Goal: Information Seeking & Learning: Learn about a topic

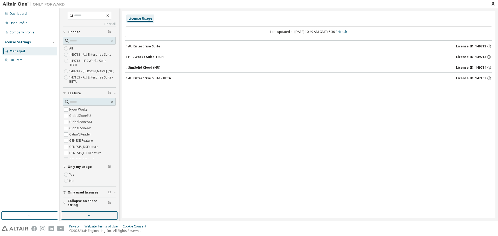
click at [153, 44] on div "AU Enterprise Suite" at bounding box center [144, 46] width 32 height 4
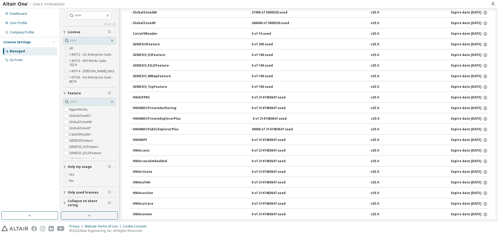
scroll to position [104, 0]
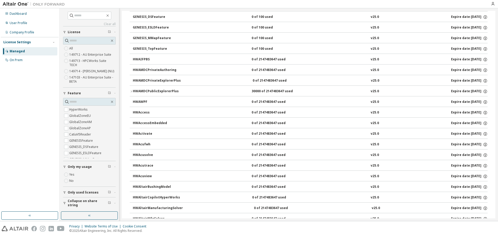
click at [154, 94] on div "HWAMDCPublicExplorerPlus" at bounding box center [156, 91] width 47 height 5
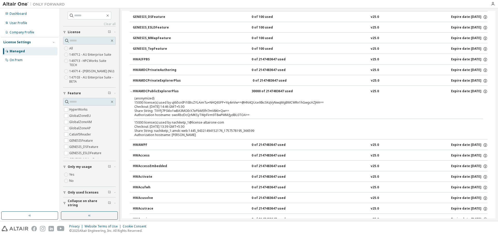
click at [154, 92] on div "HWAMDCPublicExplorerPlus" at bounding box center [156, 91] width 47 height 5
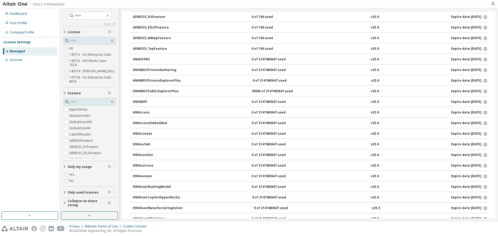
scroll to position [0, 0]
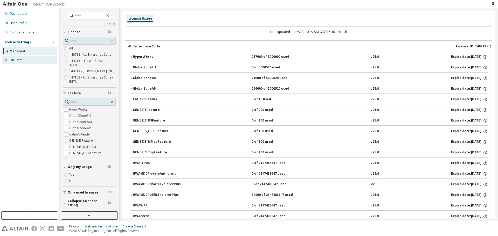
click at [31, 62] on div "On Prem" at bounding box center [29, 60] width 55 height 8
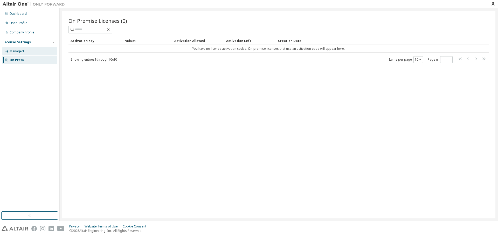
click at [37, 52] on div "Managed" at bounding box center [29, 51] width 55 height 8
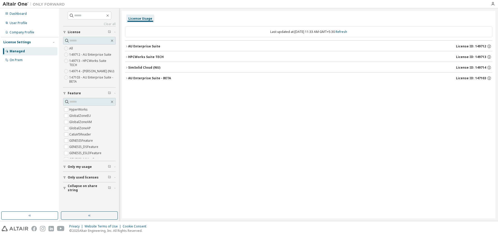
click at [157, 48] on div "AU Enterprise Suite" at bounding box center [144, 46] width 32 height 4
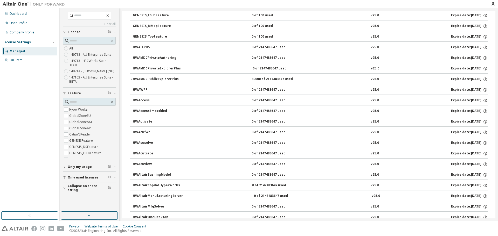
scroll to position [104, 0]
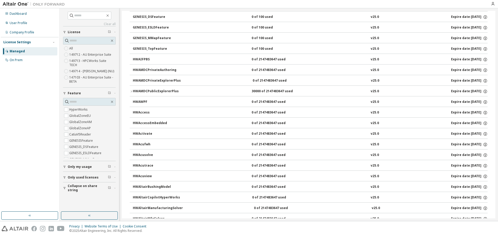
click at [176, 79] on div "HWAMDCPrivateExplorerPlus" at bounding box center [157, 81] width 48 height 5
click at [174, 81] on div "HWAMDCPrivateExplorerPlus" at bounding box center [157, 81] width 48 height 5
click at [169, 94] on button "HWAMDCPublicExplorerPlus 30000 of 2147483647 used v25.0 Expire date: [DATE]" at bounding box center [309, 91] width 358 height 11
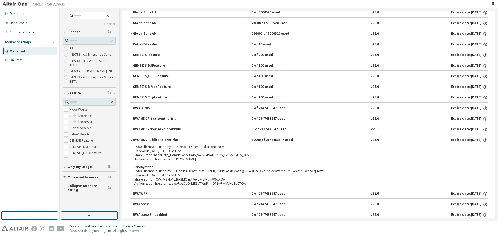
scroll to position [52, 0]
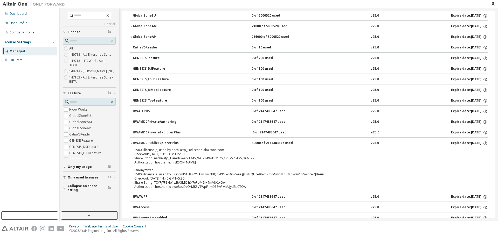
click at [171, 144] on div "HWAMDCPublicExplorerPlus" at bounding box center [156, 143] width 47 height 5
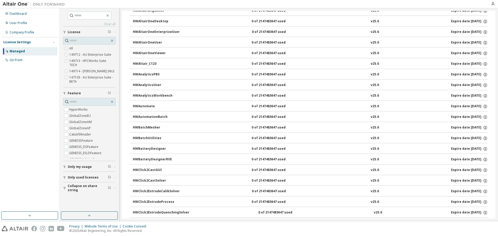
scroll to position [311, 0]
click at [176, 163] on button "HWBatteryDesignerRVE 0 of 2147483647 used v25.0 Expire date: [DATE]" at bounding box center [310, 160] width 355 height 11
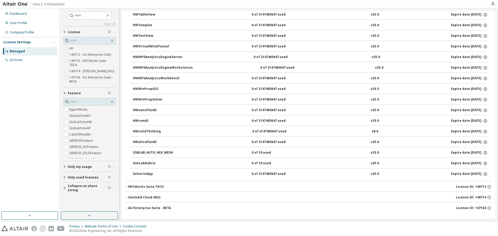
scroll to position [3508, 0]
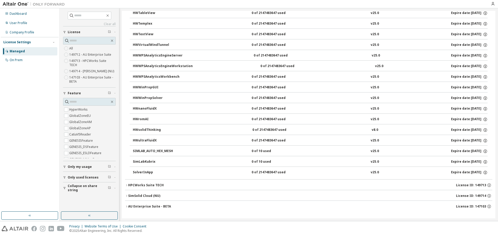
click at [158, 184] on div "HPCWorks Suite TECH" at bounding box center [146, 185] width 36 height 4
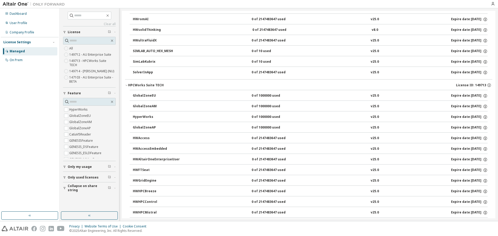
scroll to position [3612, 0]
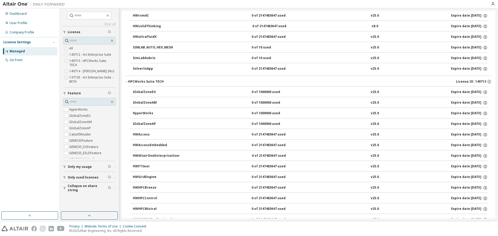
click at [151, 84] on button "HPCWorks Suite TECH License ID: 149713" at bounding box center [308, 81] width 367 height 11
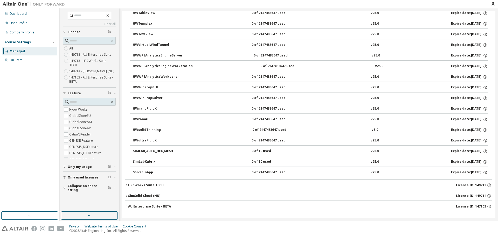
scroll to position [3508, 0]
click at [147, 194] on div "SimSolid Cloud (NU)" at bounding box center [144, 196] width 32 height 4
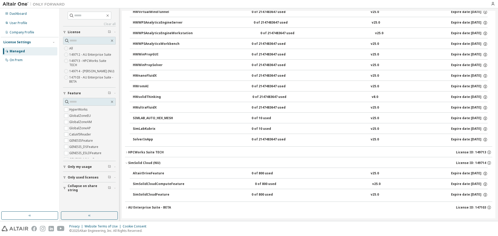
scroll to position [3542, 0]
click at [155, 162] on div "SimSolid Cloud (NU)" at bounding box center [144, 162] width 32 height 4
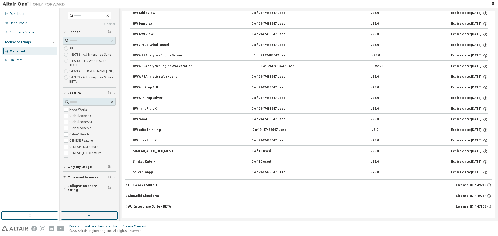
scroll to position [3508, 0]
click at [151, 205] on div "AU Enterprise Suite - BETA" at bounding box center [149, 207] width 43 height 4
click at [150, 204] on button "AU Enterprise Suite - BETA License ID: 147103" at bounding box center [308, 206] width 367 height 11
click at [154, 204] on button "AU Enterprise Suite - BETA License ID: 147103" at bounding box center [308, 206] width 367 height 11
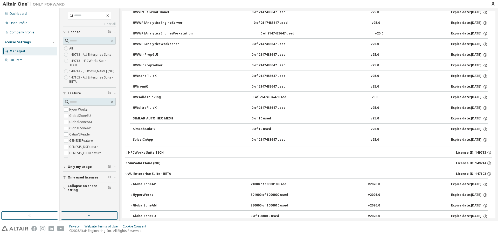
scroll to position [3534, 0]
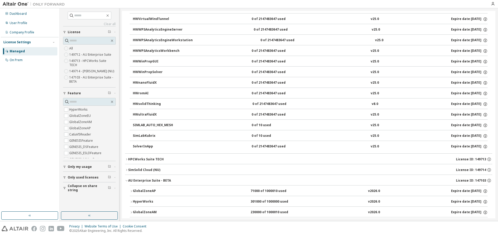
click at [165, 180] on div "AU Enterprise Suite - BETA" at bounding box center [149, 181] width 43 height 4
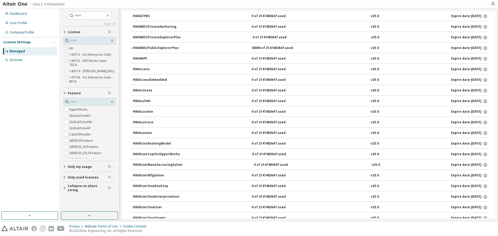
scroll to position [61, 0]
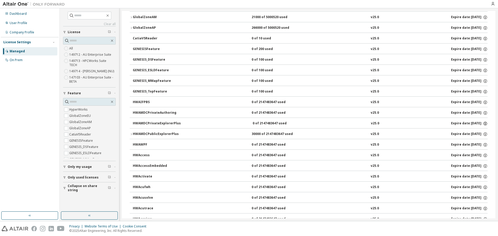
click at [484, 124] on icon "button" at bounding box center [484, 123] width 1 height 1
